Goal: Task Accomplishment & Management: Use online tool/utility

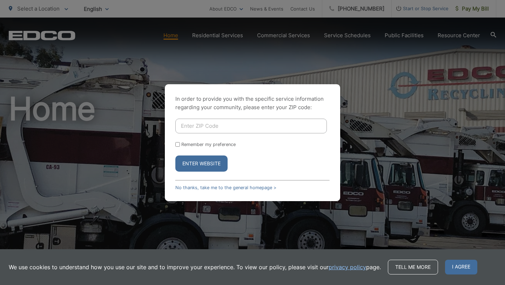
click at [202, 129] on input "Enter ZIP Code" at bounding box center [251, 126] width 152 height 15
type input "92104"
click at [179, 144] on input "Remember my preference" at bounding box center [177, 144] width 5 height 5
checkbox input "true"
click at [190, 162] on button "Enter Website" at bounding box center [201, 163] width 52 height 16
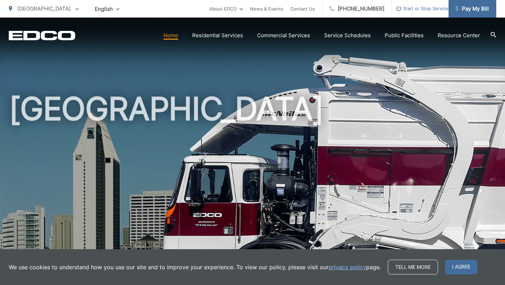
click at [472, 12] on span "Pay My Bill" at bounding box center [472, 9] width 33 height 8
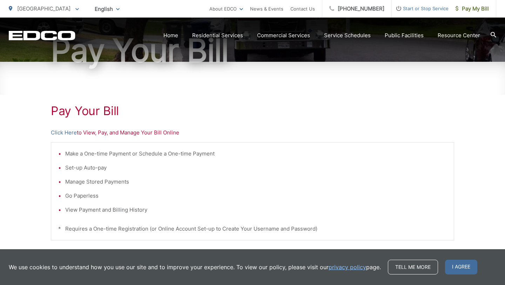
scroll to position [98, 0]
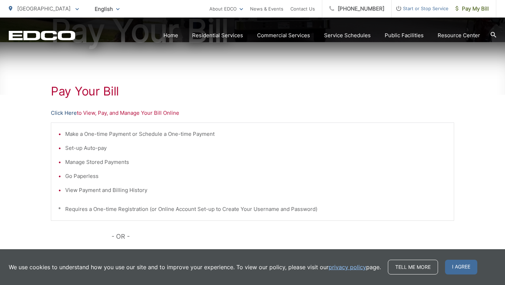
click at [68, 113] on link "Click Here" at bounding box center [64, 113] width 26 height 8
